Goal: Use online tool/utility: Utilize a website feature to perform a specific function

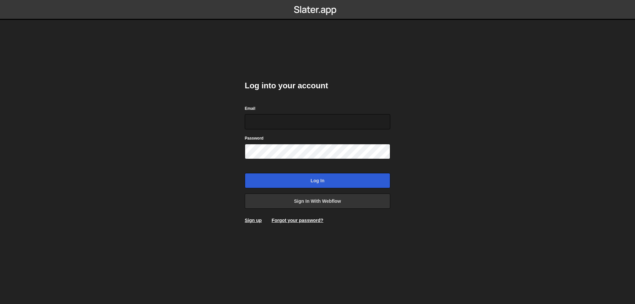
click at [281, 113] on div "Email" at bounding box center [318, 117] width 146 height 24
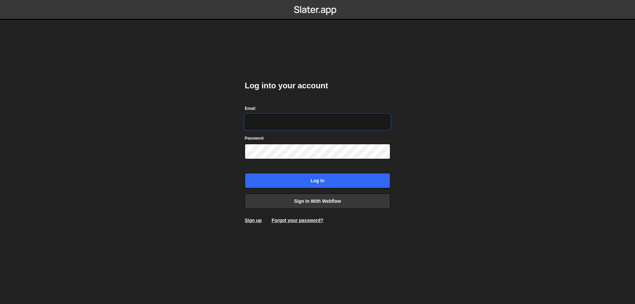
click at [289, 121] on input "Email" at bounding box center [318, 121] width 146 height 15
type input "leader.mah.com@gmail.com"
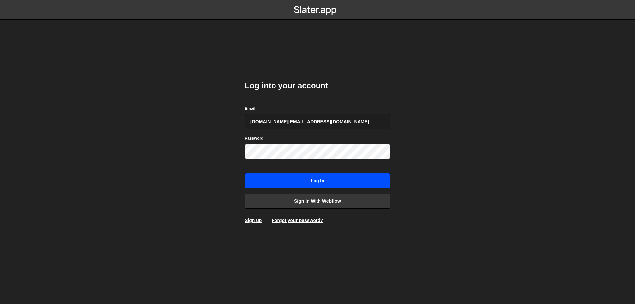
drag, startPoint x: 339, startPoint y: 170, endPoint x: 339, endPoint y: 174, distance: 4.3
click at [339, 171] on form "Email leader.mah.com@gmail.com Password Log in" at bounding box center [318, 146] width 146 height 83
click at [339, 175] on input "Log in" at bounding box center [318, 180] width 146 height 15
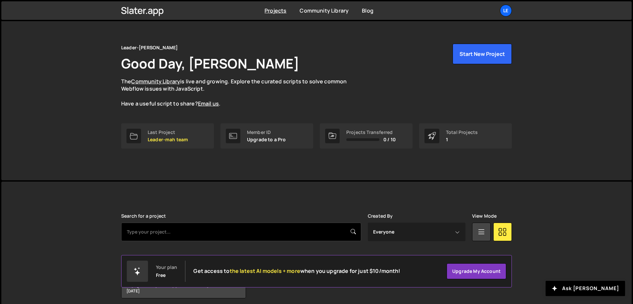
scroll to position [37, 0]
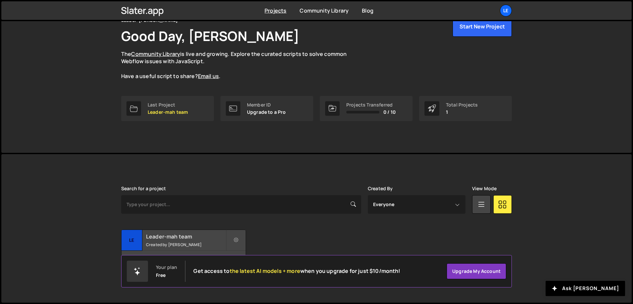
click at [172, 241] on div "Leader-mah team Created by [PERSON_NAME]" at bounding box center [183, 240] width 124 height 21
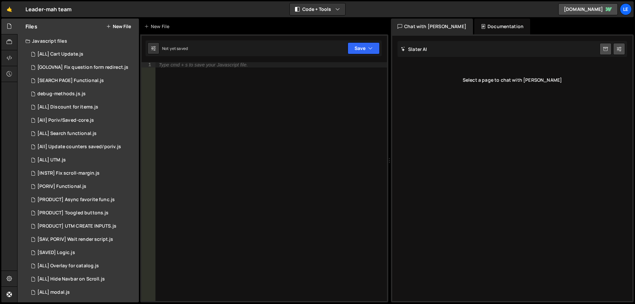
scroll to position [172, 0]
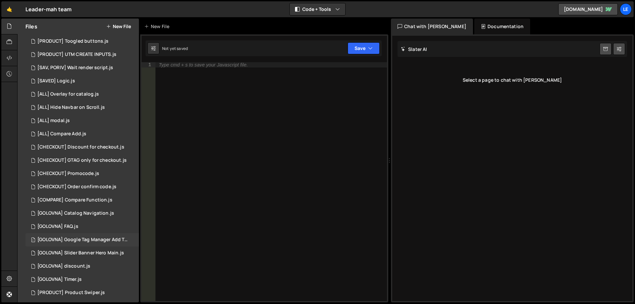
click at [90, 239] on div "[GOLOVNA] Google Tag Manager Add To Cart.js" at bounding box center [82, 240] width 91 height 6
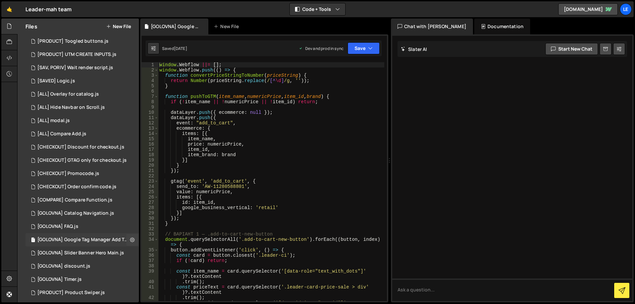
click at [92, 238] on div "[GOLOVNA] Google Tag Manager Add To Cart.js" at bounding box center [82, 240] width 91 height 6
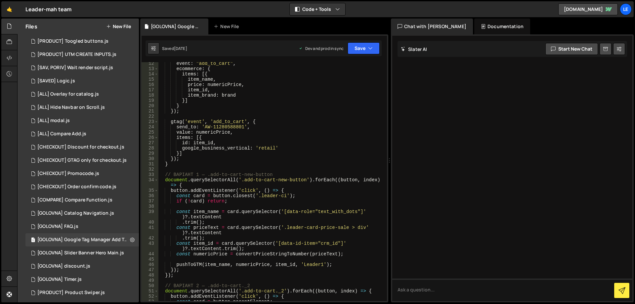
scroll to position [60, 0]
click at [297, 134] on div "event : "add_to_cart" , ecommerce : { items : [{ item_name , price : numericPri…" at bounding box center [271, 188] width 226 height 255
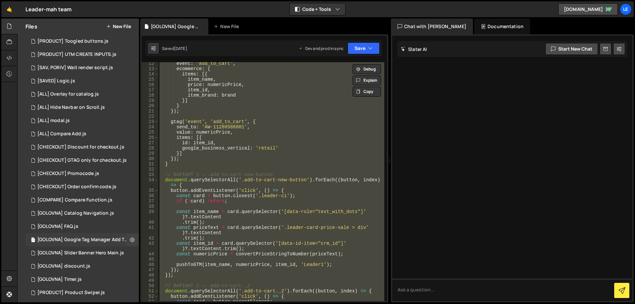
click at [62, 239] on div "[GOLOVNA] Google Tag Manager Add To Cart.js" at bounding box center [82, 240] width 91 height 6
click at [260, 174] on div "event : "add_to_cart" , ecommerce : { items : [{ item_name , price : numericPri…" at bounding box center [271, 181] width 226 height 239
type textarea "});"
click at [254, 170] on div "event : "add_to_cart" , ecommerce : { items : [{ item_name , price : numericPri…" at bounding box center [271, 181] width 226 height 239
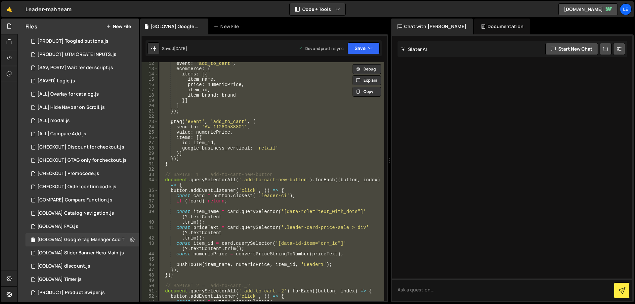
paste textarea
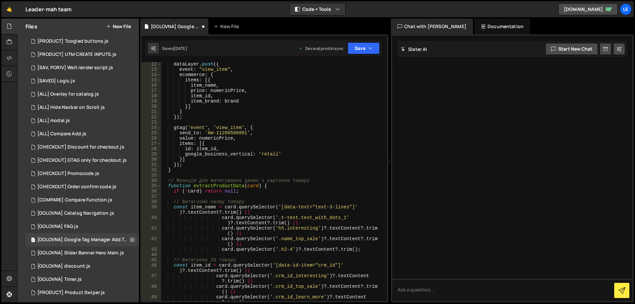
scroll to position [0, 0]
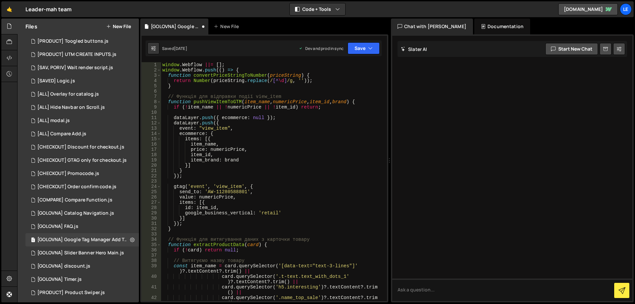
click at [267, 173] on div "window . Webflow ||= [ ] ; window . Webflow . push (( ) => { function convertPr…" at bounding box center [272, 186] width 223 height 249
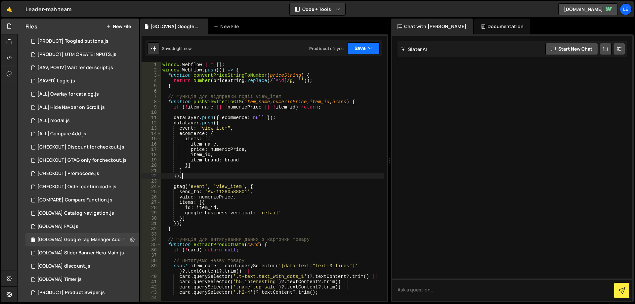
click at [363, 51] on button "Save" at bounding box center [364, 48] width 32 height 12
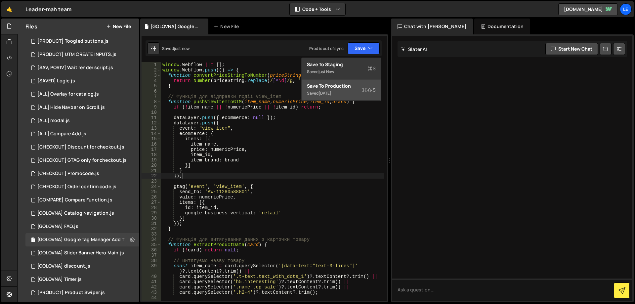
click at [332, 94] on div "4 weeks ago" at bounding box center [325, 93] width 13 height 6
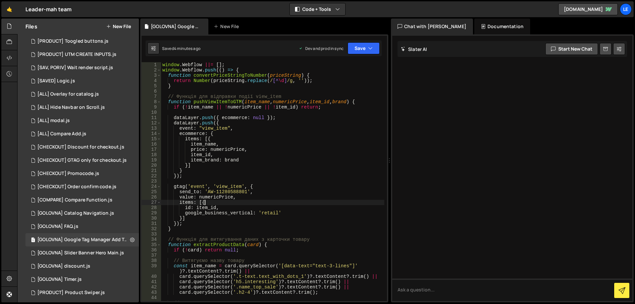
click at [289, 200] on div "window . Webflow ||= [ ] ; window . Webflow . push (( ) => { function convertPr…" at bounding box center [272, 189] width 223 height 255
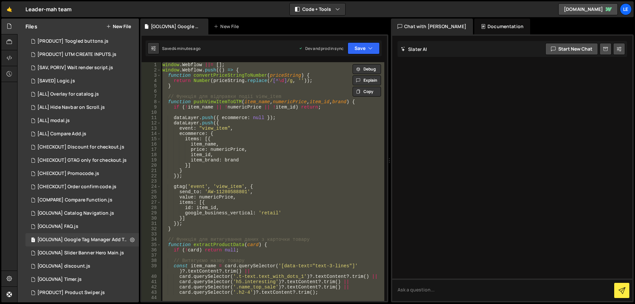
paste textarea
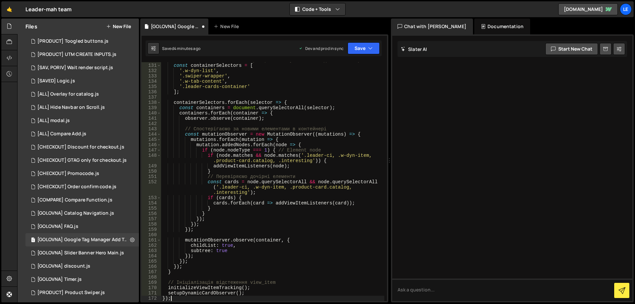
type textarea "});"
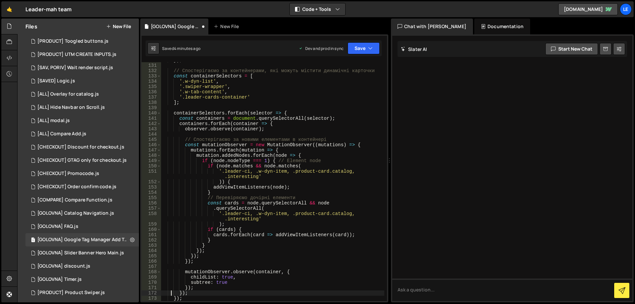
scroll to position [709, 0]
click at [359, 50] on button "Save" at bounding box center [364, 48] width 32 height 12
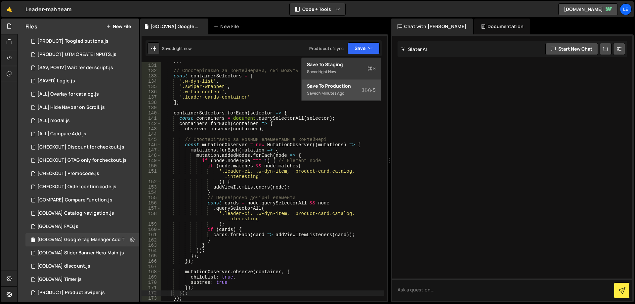
click at [346, 88] on div "Save to Production S" at bounding box center [341, 86] width 69 height 7
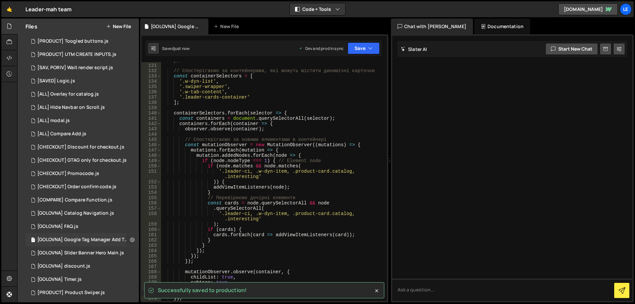
click at [131, 240] on icon at bounding box center [132, 240] width 5 height 6
type input "[GOLOVNA] Google Tag Manager Add To Cart"
radio input "true"
checkbox input "true"
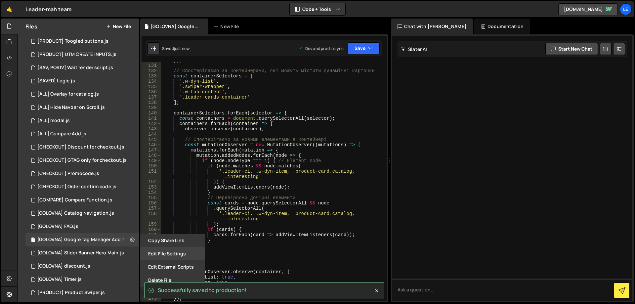
click at [167, 255] on button "Edit File Settings" at bounding box center [172, 253] width 65 height 13
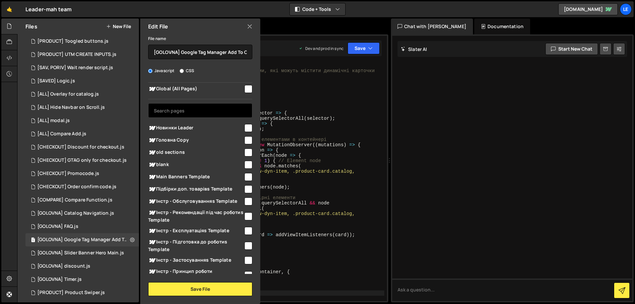
scroll to position [0, 0]
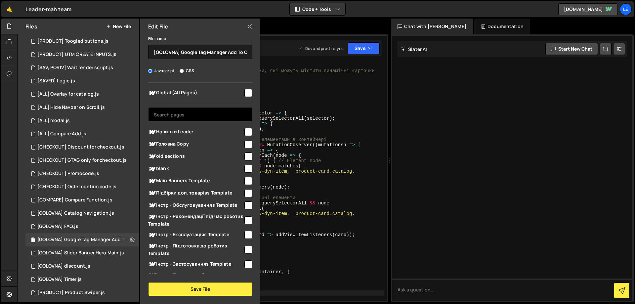
click at [199, 114] on input "text" at bounding box center [200, 114] width 104 height 15
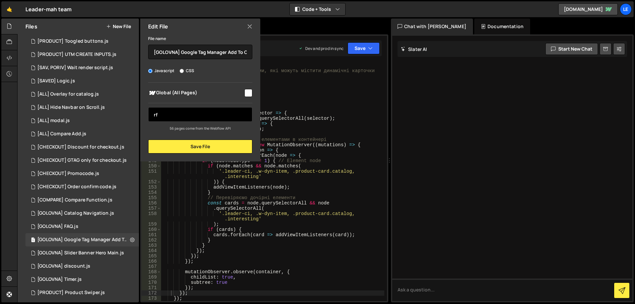
click at [156, 116] on input "rf" at bounding box center [200, 114] width 104 height 15
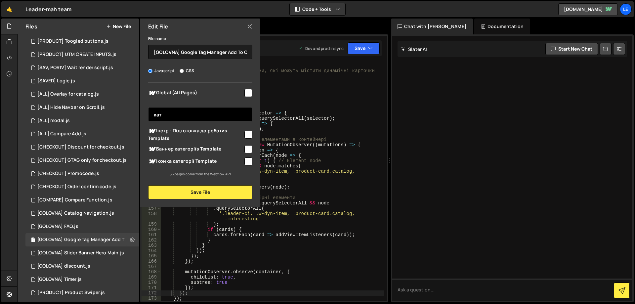
type input "кате"
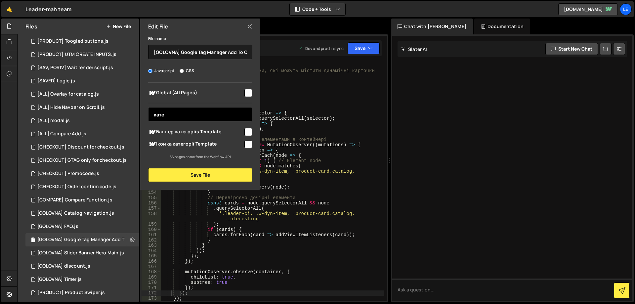
click at [196, 115] on input "кате" at bounding box center [200, 114] width 104 height 15
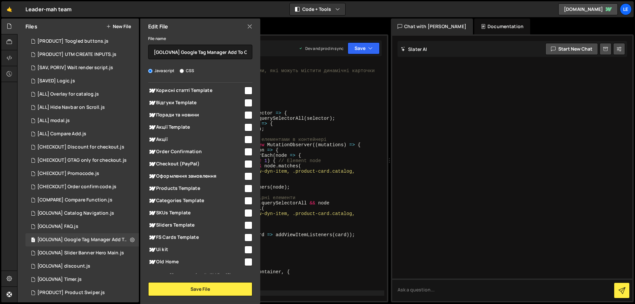
scroll to position [560, 0]
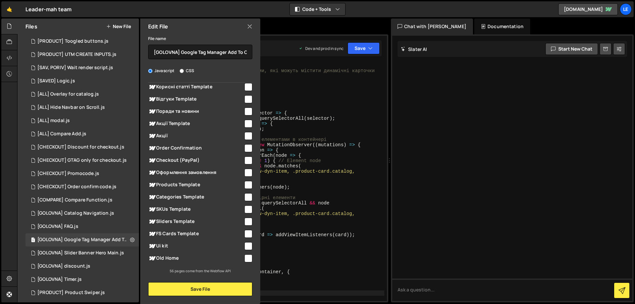
click at [245, 196] on input "checkbox" at bounding box center [249, 197] width 8 height 8
checkbox input "true"
click at [210, 286] on button "Save File" at bounding box center [200, 289] width 104 height 14
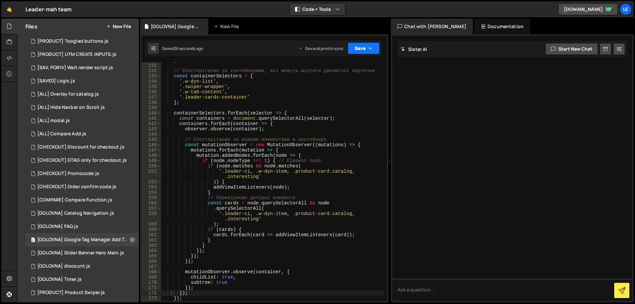
click at [367, 48] on button "Save" at bounding box center [364, 48] width 32 height 12
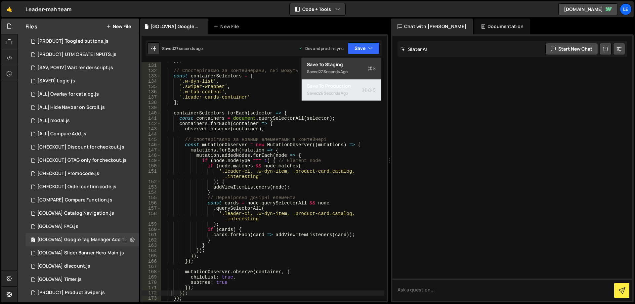
click at [343, 90] on div "Saved 26 seconds ago" at bounding box center [341, 93] width 69 height 8
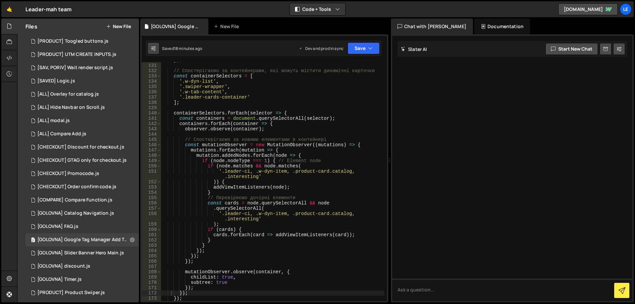
click at [156, 49] on icon at bounding box center [153, 48] width 5 height 7
select select "editor"
select select "ace/theme/monokai"
type input "14"
checkbox input "true"
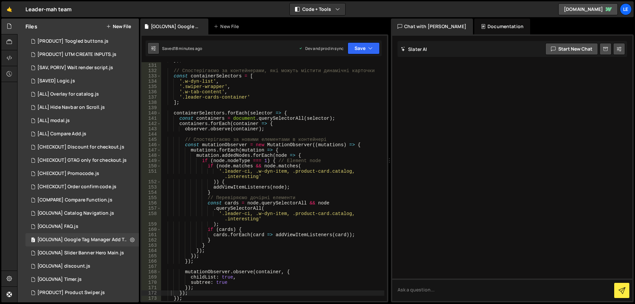
checkbox input "true"
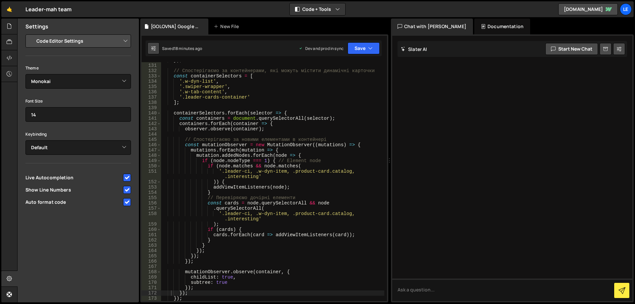
click at [158, 47] on button at bounding box center [154, 48] width 12 height 12
click at [5, 25] on div at bounding box center [9, 27] width 16 height 16
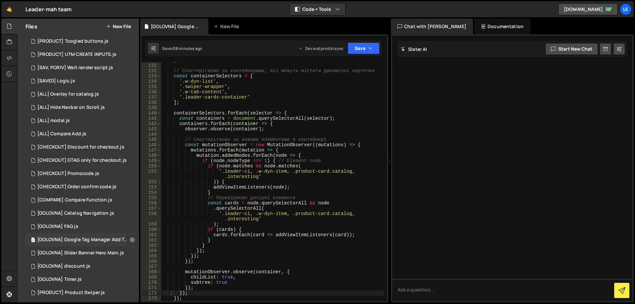
click at [130, 240] on icon at bounding box center [132, 240] width 5 height 6
type input "[GOLOVNA] Google Tag Manager Add To Cart"
radio input "true"
checkbox input "true"
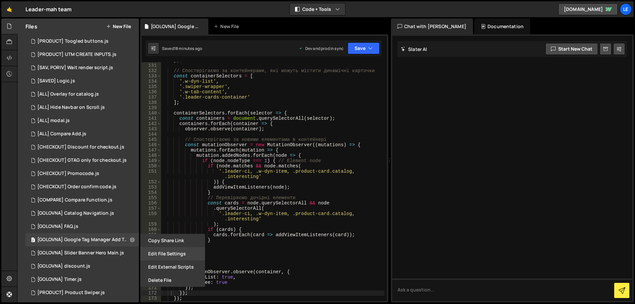
click at [173, 252] on button "Edit File Settings" at bounding box center [172, 253] width 65 height 13
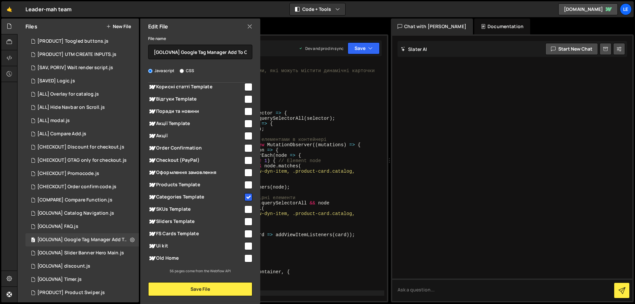
click at [245, 187] on input "checkbox" at bounding box center [249, 185] width 8 height 8
checkbox input "true"
click at [213, 288] on button "Save File" at bounding box center [200, 289] width 104 height 14
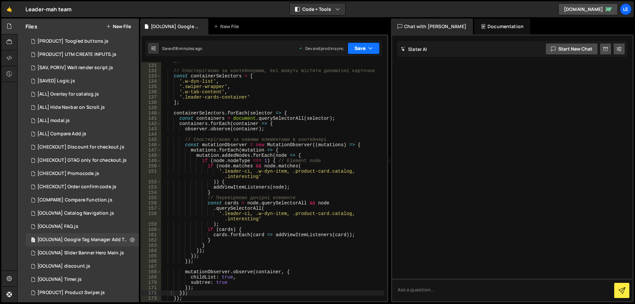
click at [368, 51] on button "Save" at bounding box center [364, 48] width 32 height 12
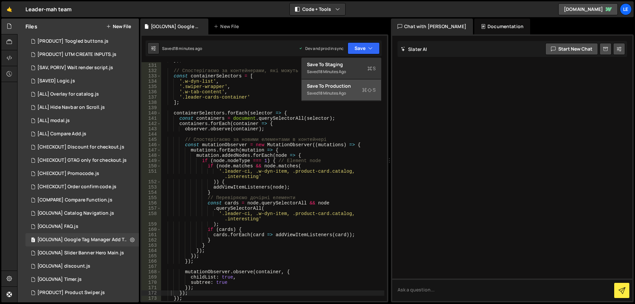
click at [348, 84] on div "Save to Production S" at bounding box center [341, 86] width 69 height 7
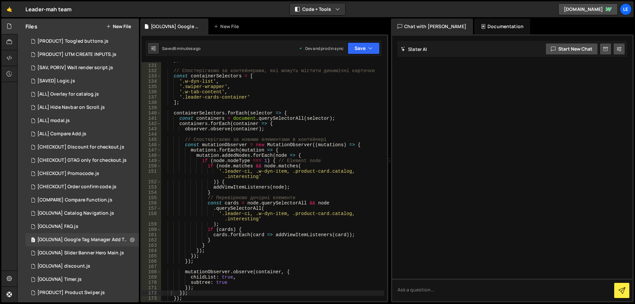
click at [293, 173] on div "}) ; // Спостерігаємо за контейнерами, які можуть містити динамічні карточки co…" at bounding box center [272, 182] width 223 height 249
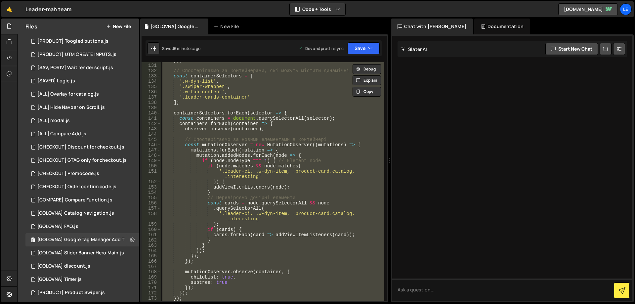
paste textarea
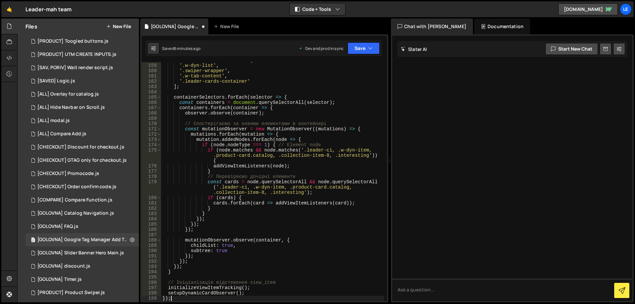
scroll to position [862, 0]
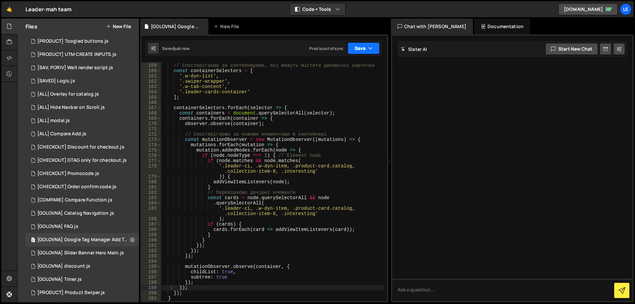
click at [363, 51] on button "Save" at bounding box center [364, 48] width 32 height 12
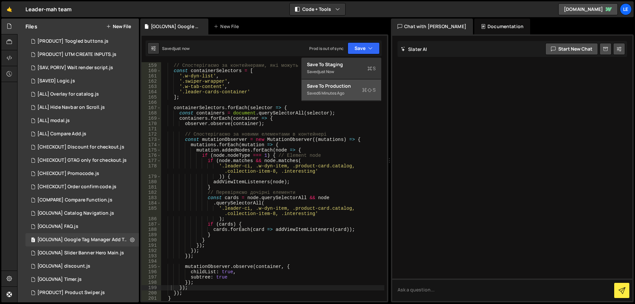
click at [351, 86] on div "Save to Production S" at bounding box center [341, 86] width 69 height 7
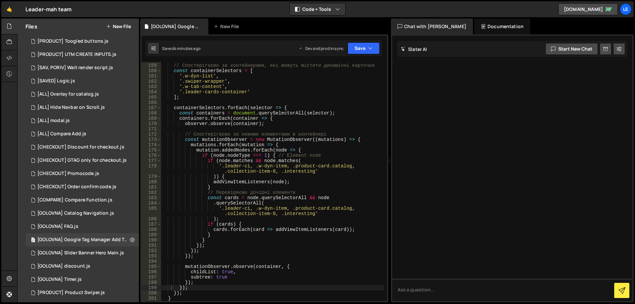
type textarea ")) {"
click at [257, 175] on div "// Спостерігаємо за контейнерами, які можуть містити динамічні карточки const c…" at bounding box center [272, 182] width 223 height 249
click at [284, 131] on div "// Спостерігаємо за контейнерами, які можуть містити динамічні карточки const c…" at bounding box center [272, 182] width 223 height 249
